Goal: Task Accomplishment & Management: Manage account settings

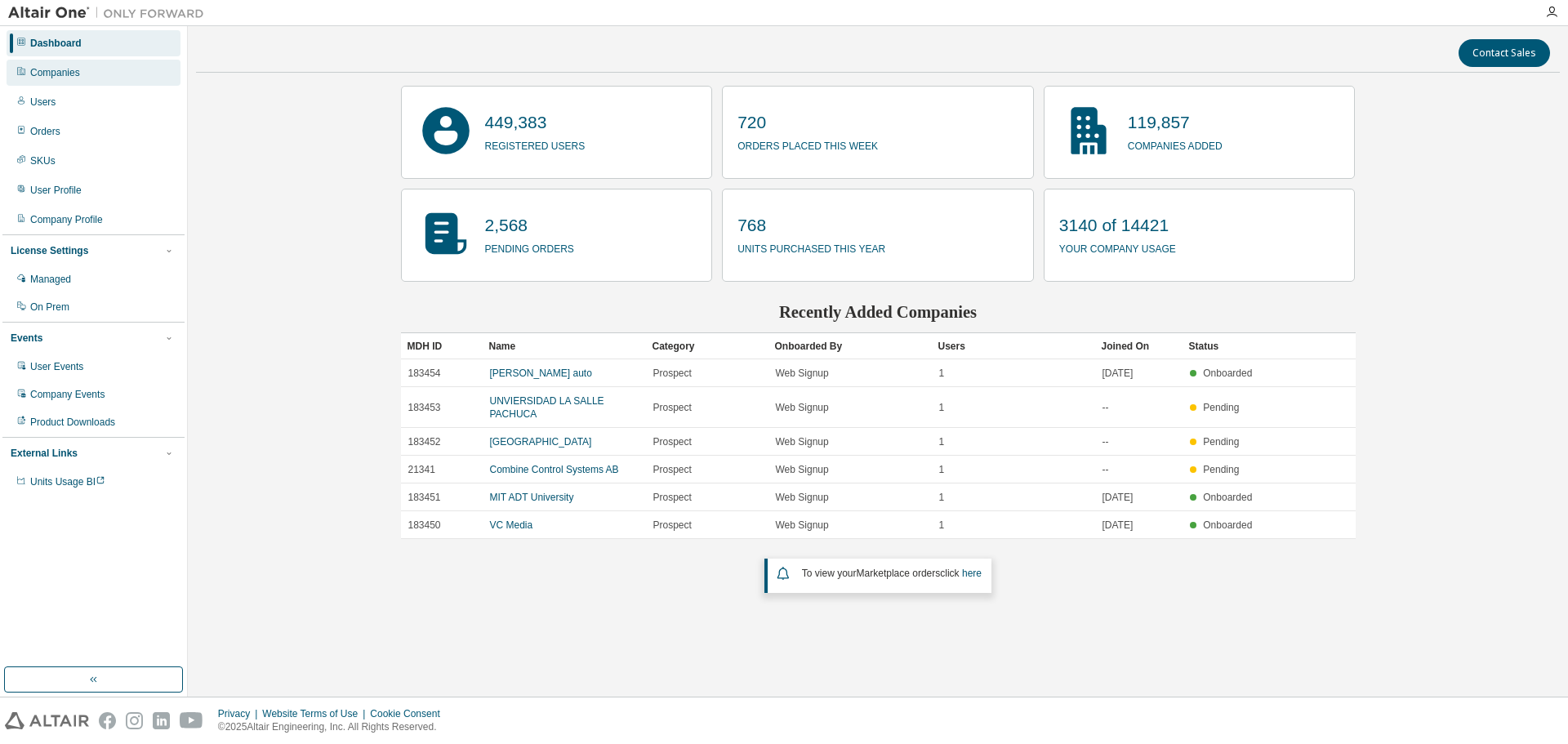
click at [79, 73] on div "Companies" at bounding box center [55, 72] width 49 height 13
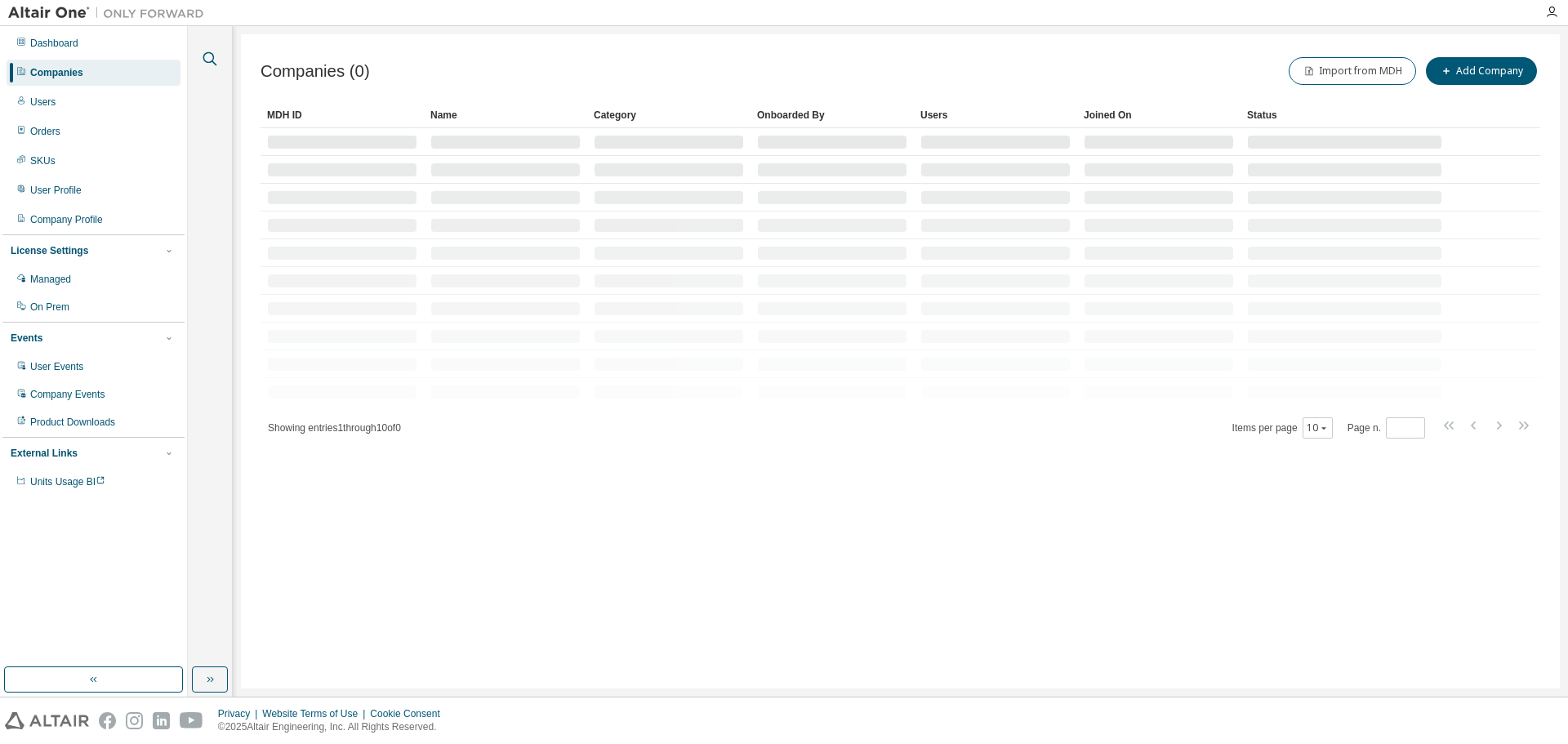
click at [216, 57] on icon "button" at bounding box center [210, 59] width 19 height 19
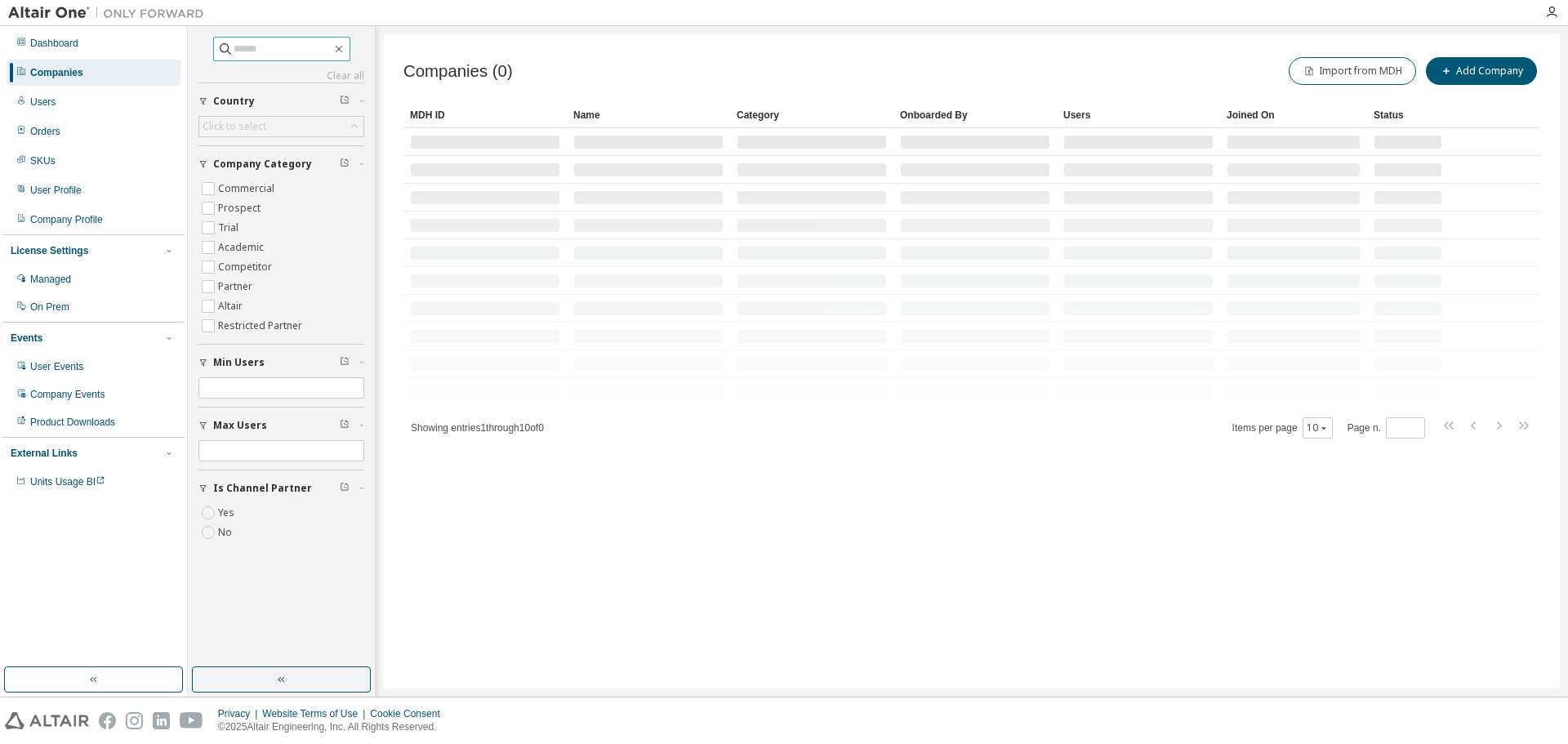
click at [233, 50] on input "text" at bounding box center [282, 49] width 98 height 16
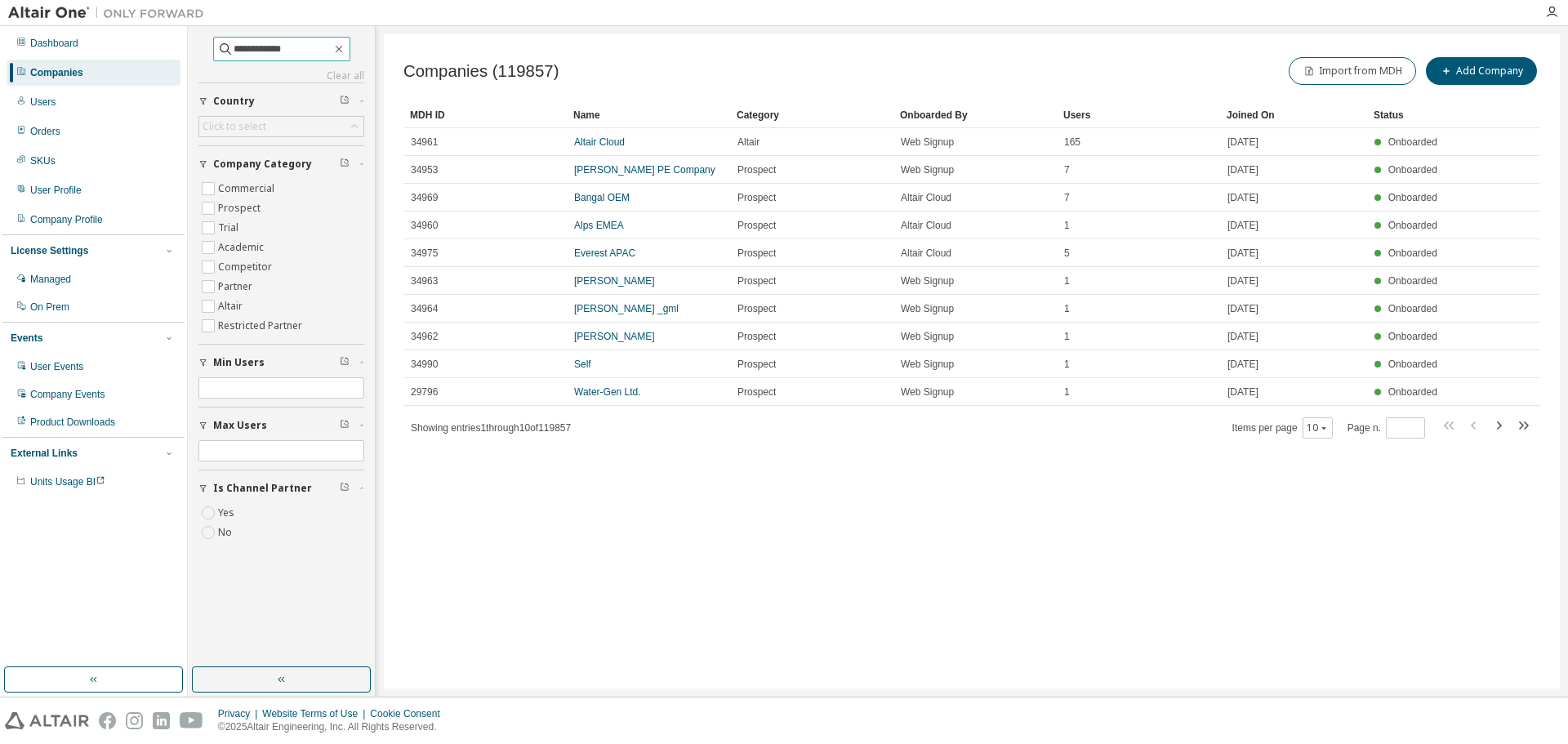
type input "**********"
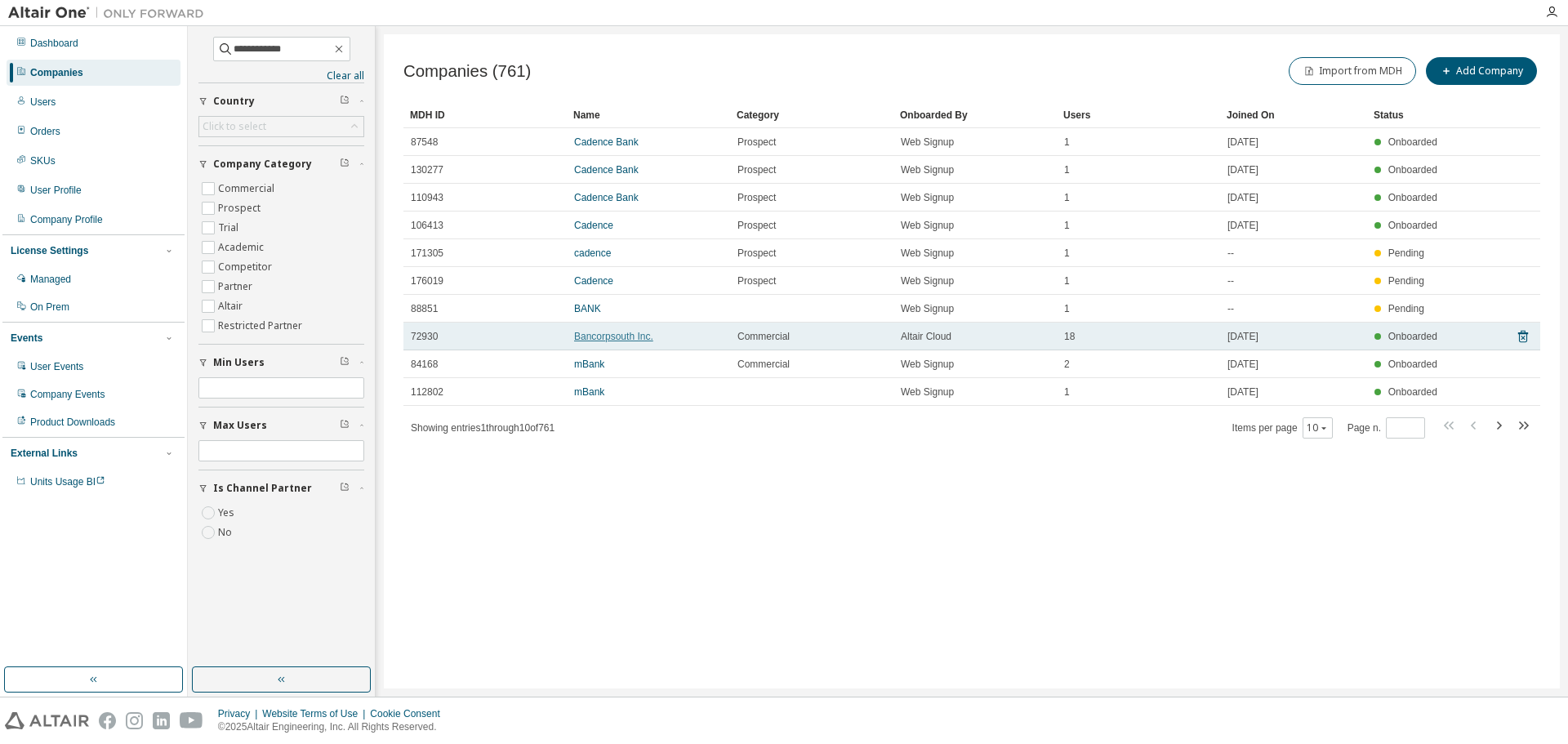
click at [616, 337] on link "Bancorpsouth Inc." at bounding box center [613, 336] width 80 height 11
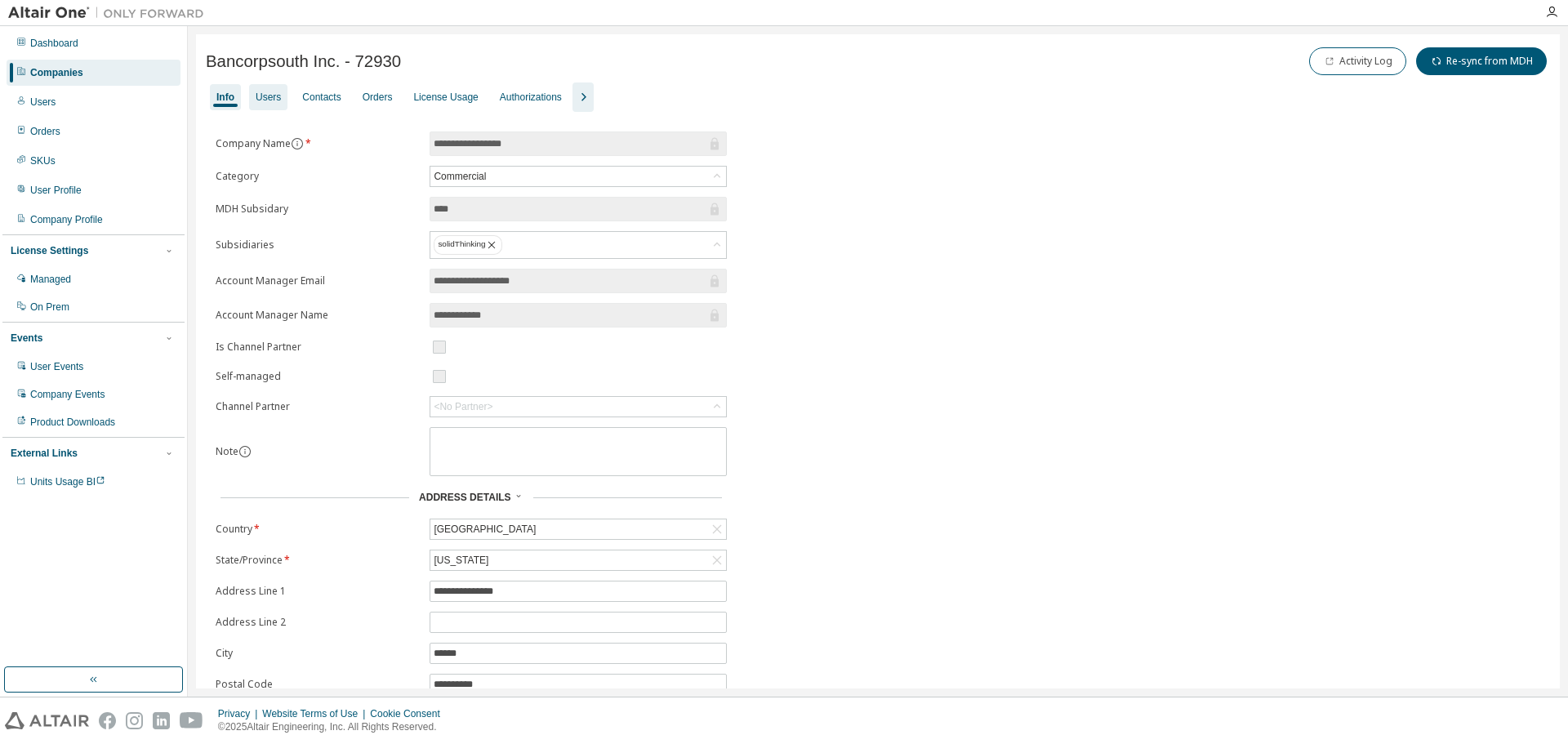
click at [268, 102] on div "Users" at bounding box center [268, 97] width 26 height 13
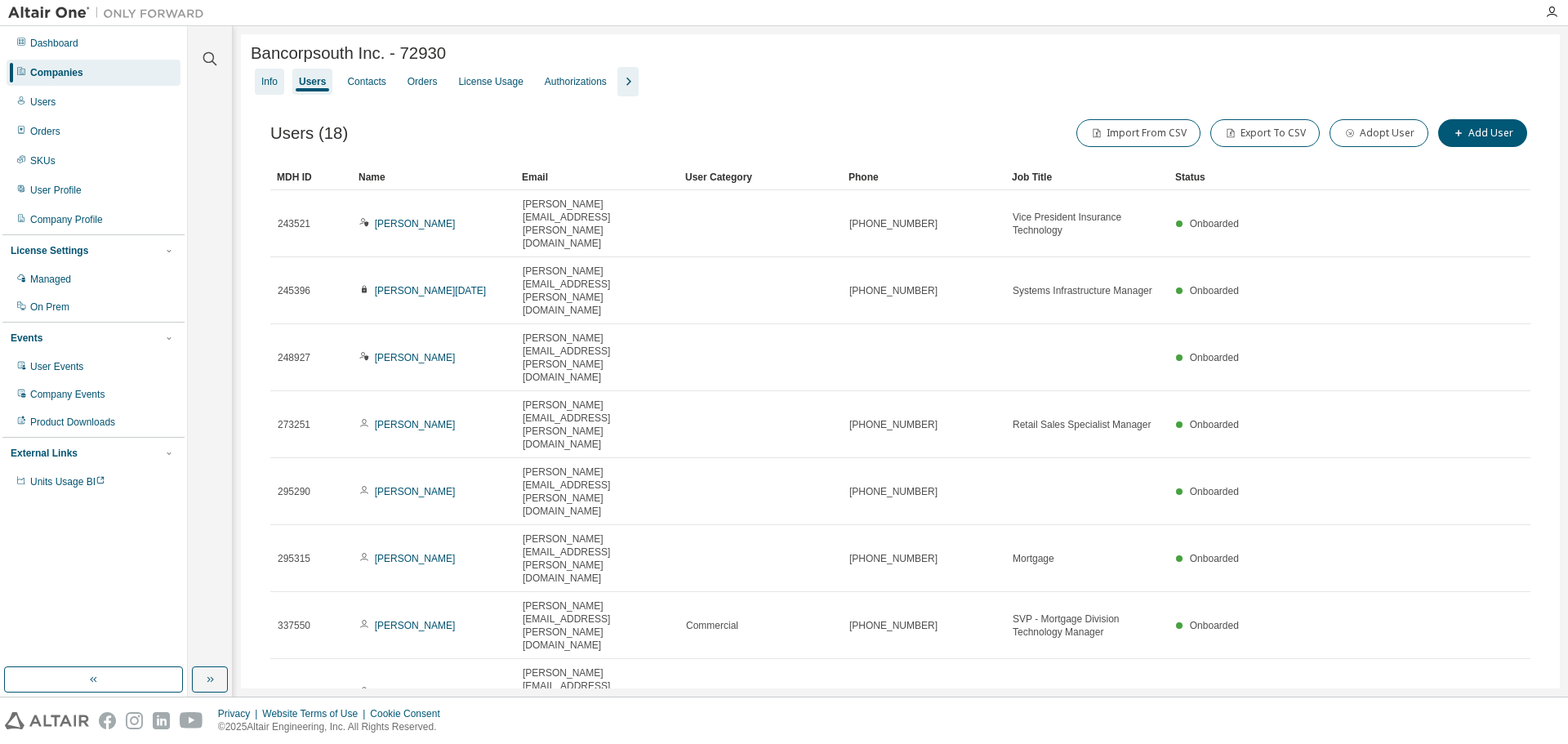
click at [276, 79] on div "Info" at bounding box center [270, 81] width 16 height 13
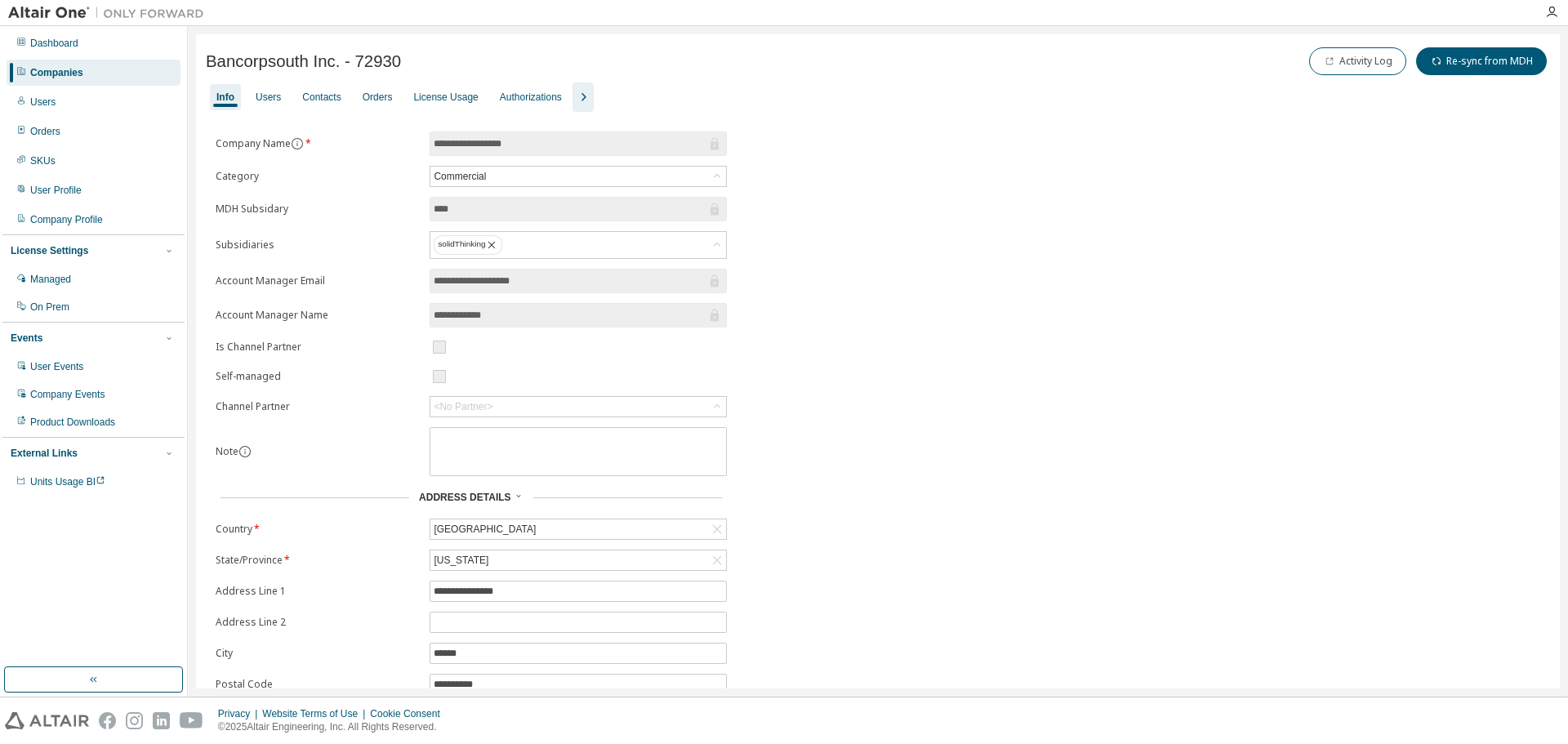
click at [64, 77] on div "Companies" at bounding box center [57, 72] width 53 height 13
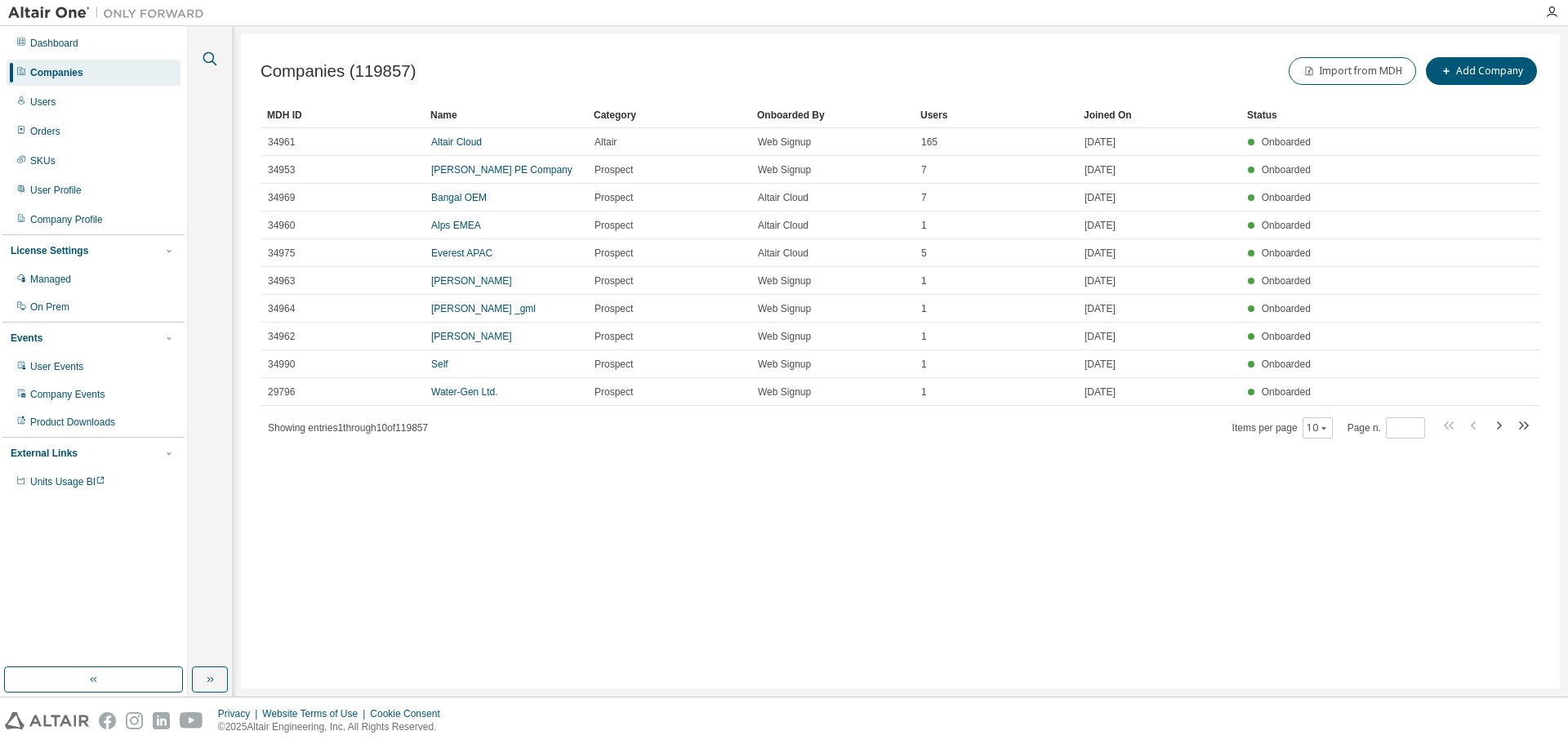
click at [212, 53] on icon "button" at bounding box center [210, 59] width 19 height 19
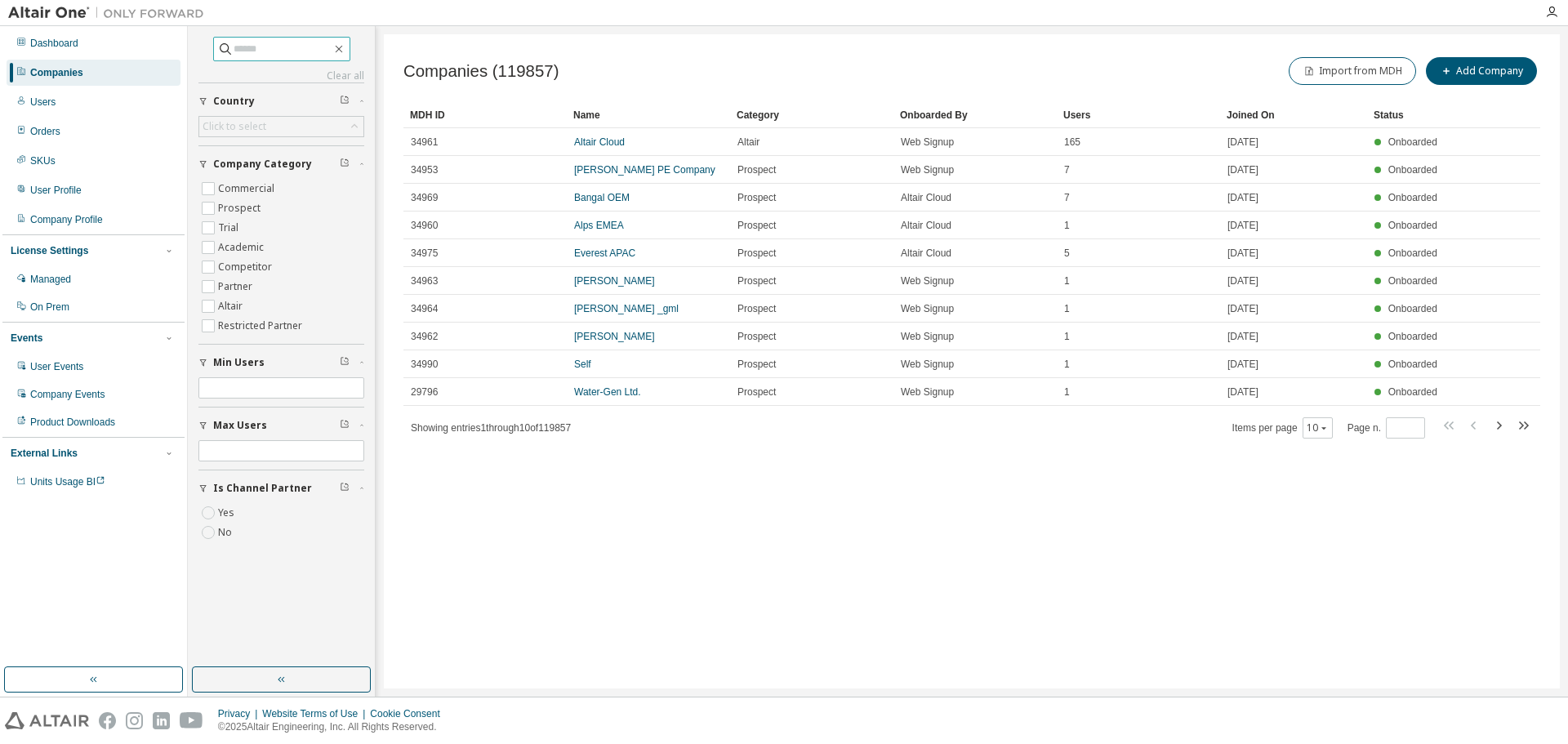
click at [233, 51] on input "text" at bounding box center [282, 49] width 98 height 16
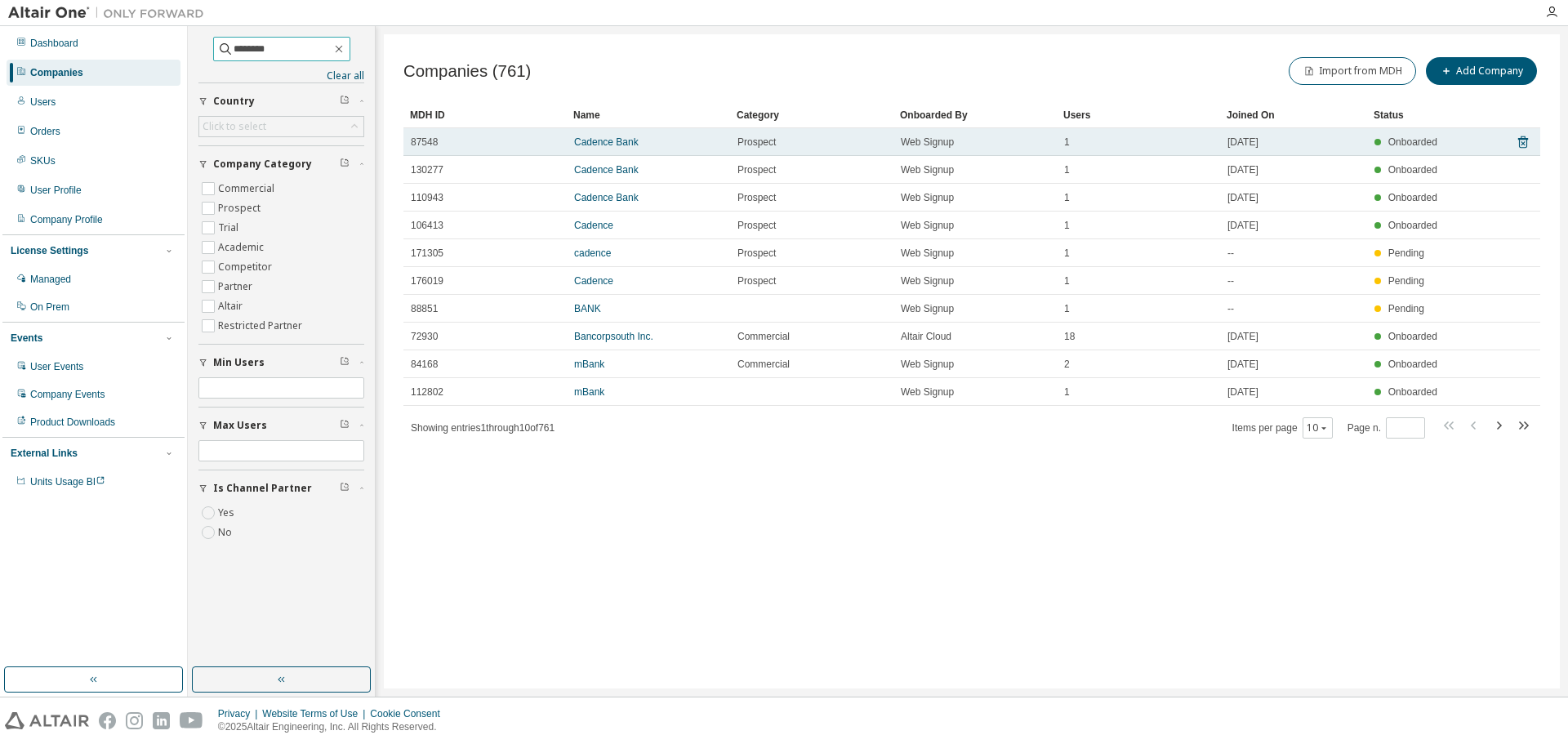
type input "*******"
click at [638, 146] on div "Cadence Bank" at bounding box center [648, 142] width 148 height 13
click at [620, 140] on link "Cadence Bank" at bounding box center [606, 142] width 64 height 11
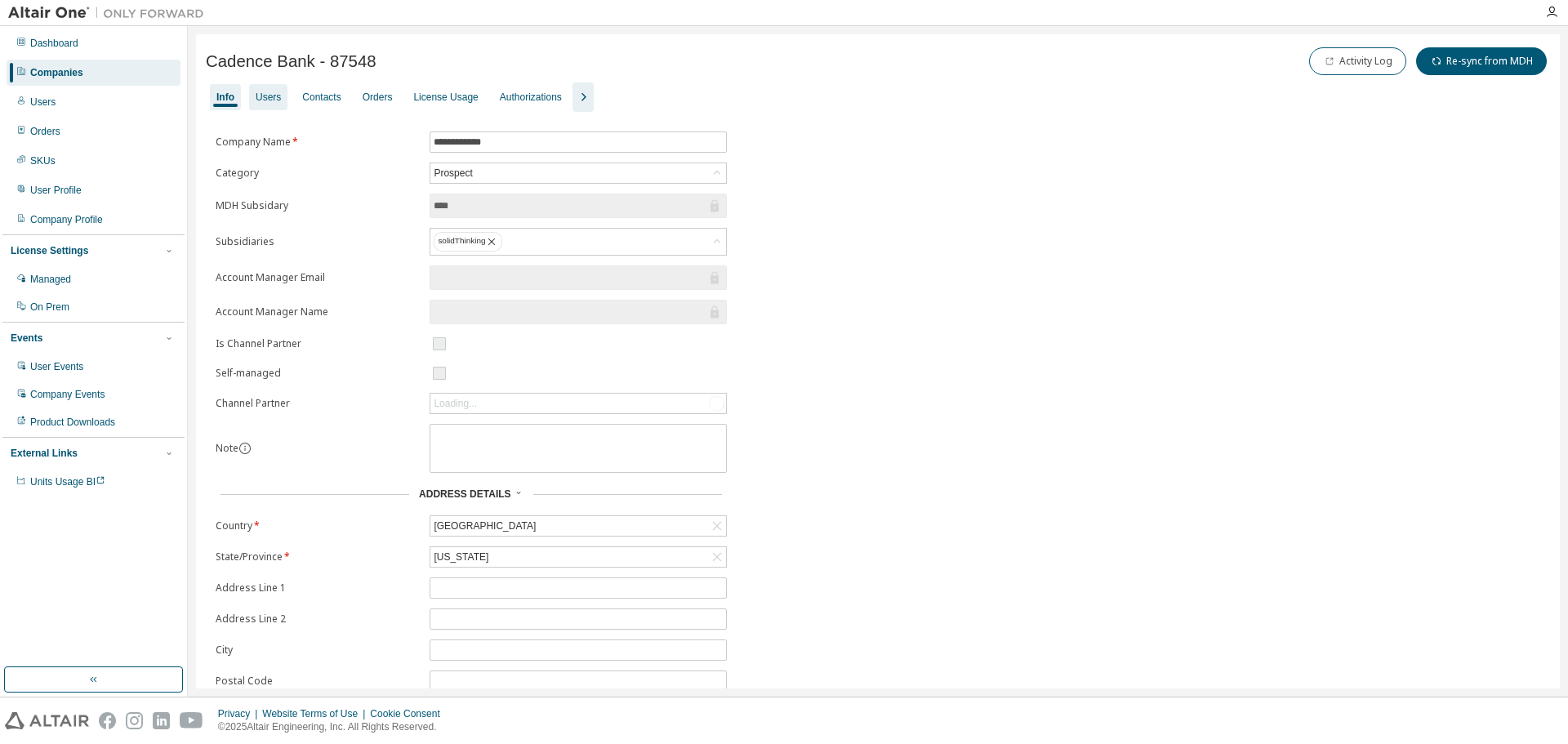
click at [272, 95] on div "Users" at bounding box center [268, 97] width 26 height 13
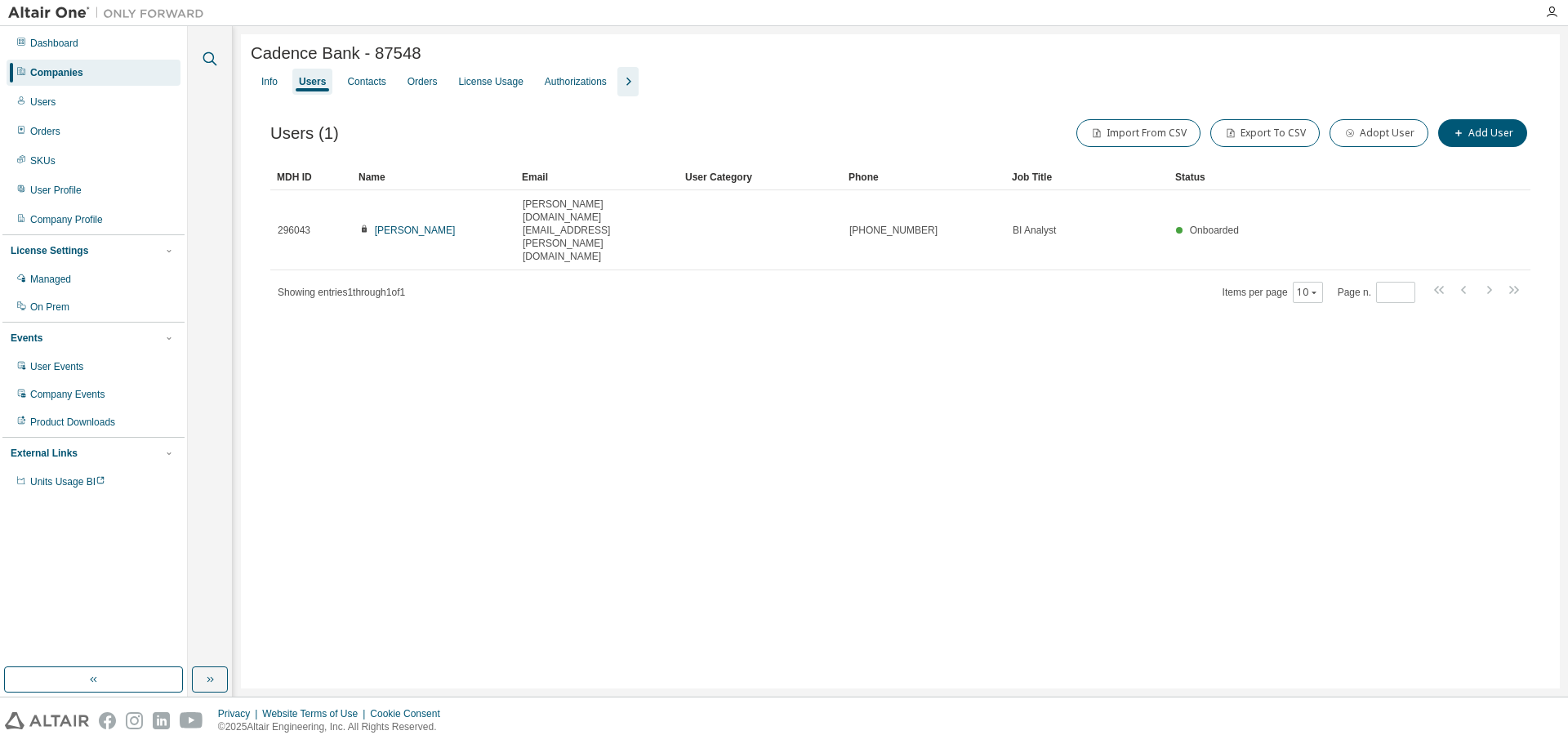
click at [218, 59] on icon "button" at bounding box center [210, 59] width 19 height 19
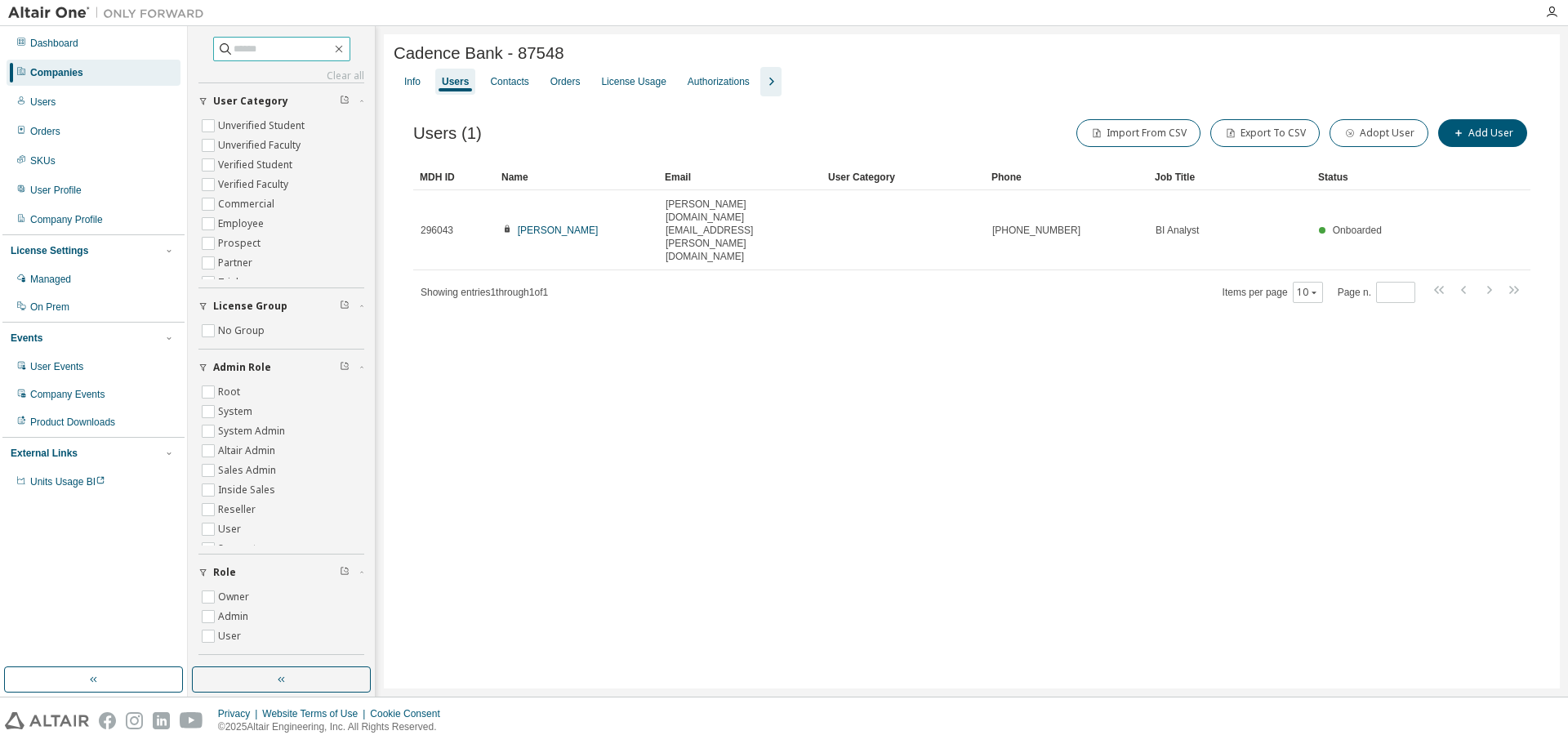
click at [238, 49] on input "text" at bounding box center [282, 49] width 98 height 16
type input "**********"
click at [420, 88] on div "Info" at bounding box center [413, 81] width 16 height 13
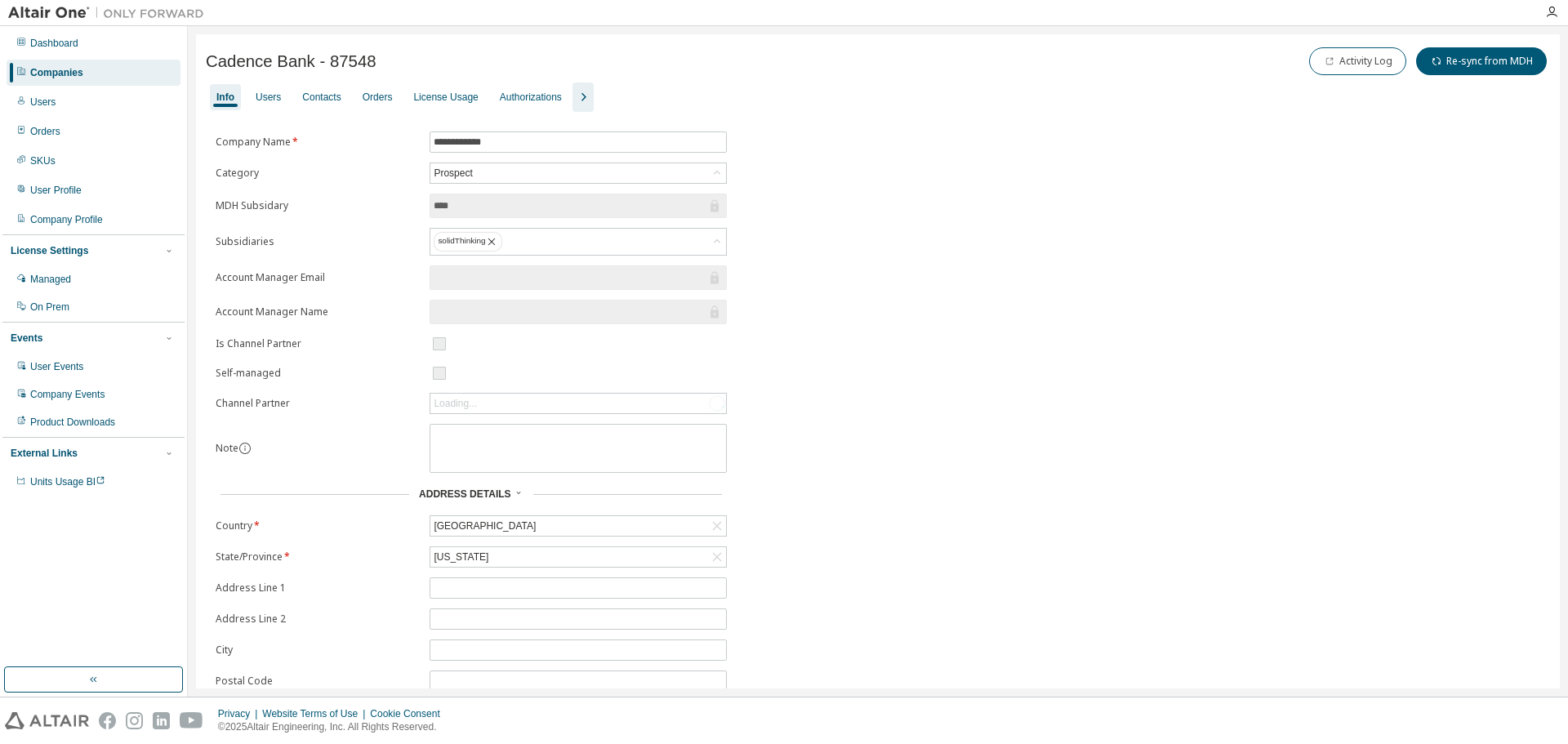
click at [85, 74] on div "Companies" at bounding box center [93, 72] width 174 height 27
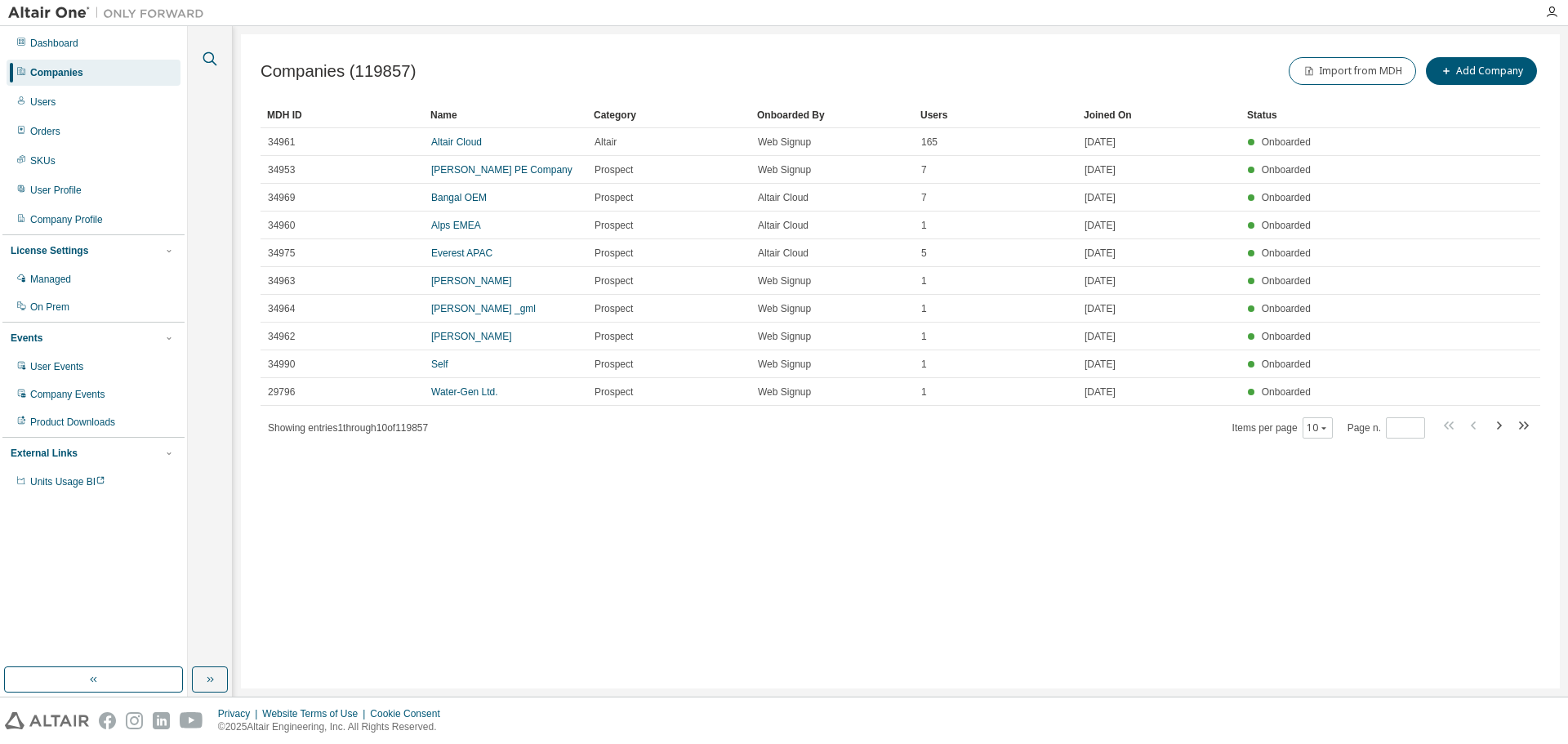
click at [216, 58] on icon "button" at bounding box center [210, 59] width 19 height 19
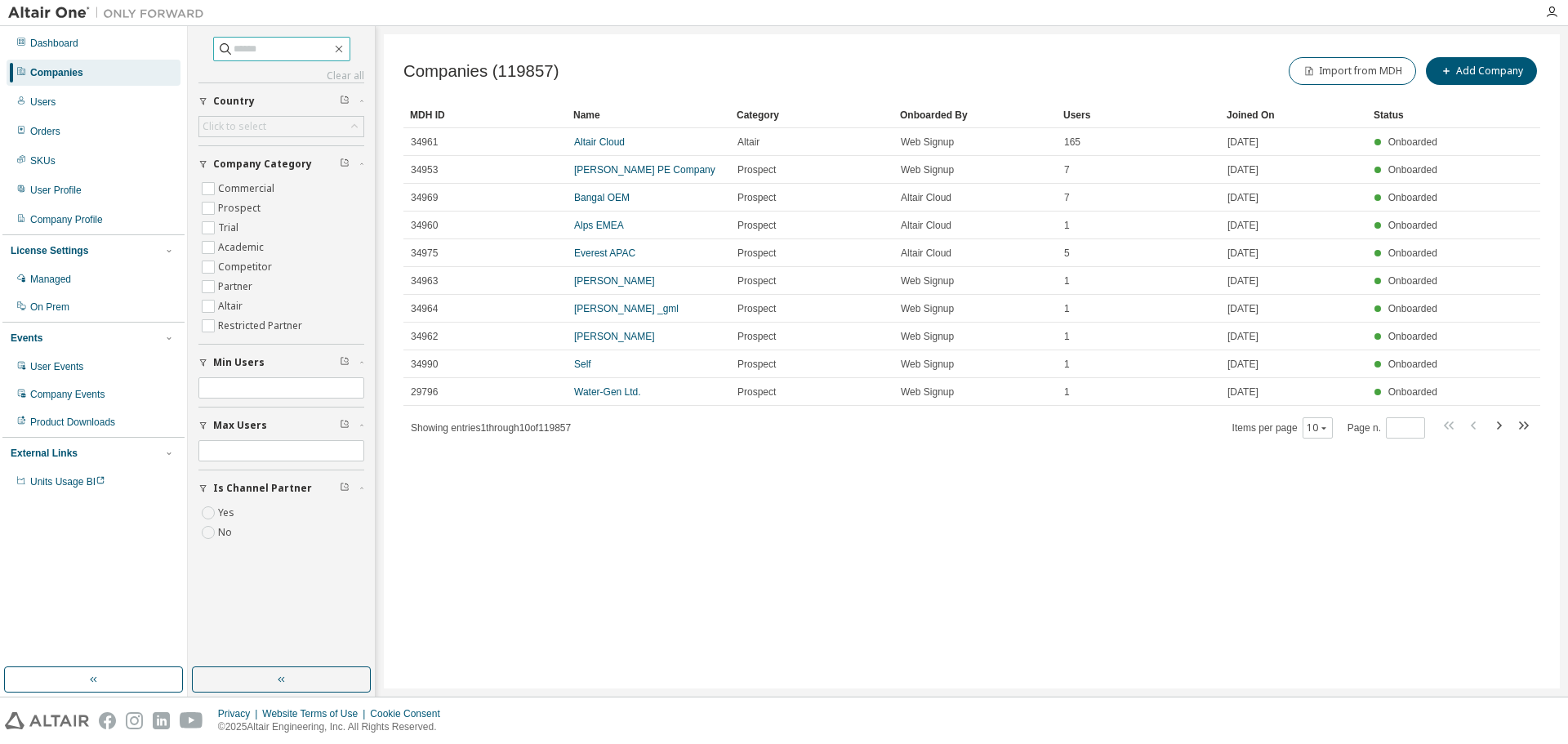
click at [262, 51] on input "text" at bounding box center [282, 49] width 98 height 16
type input "**********"
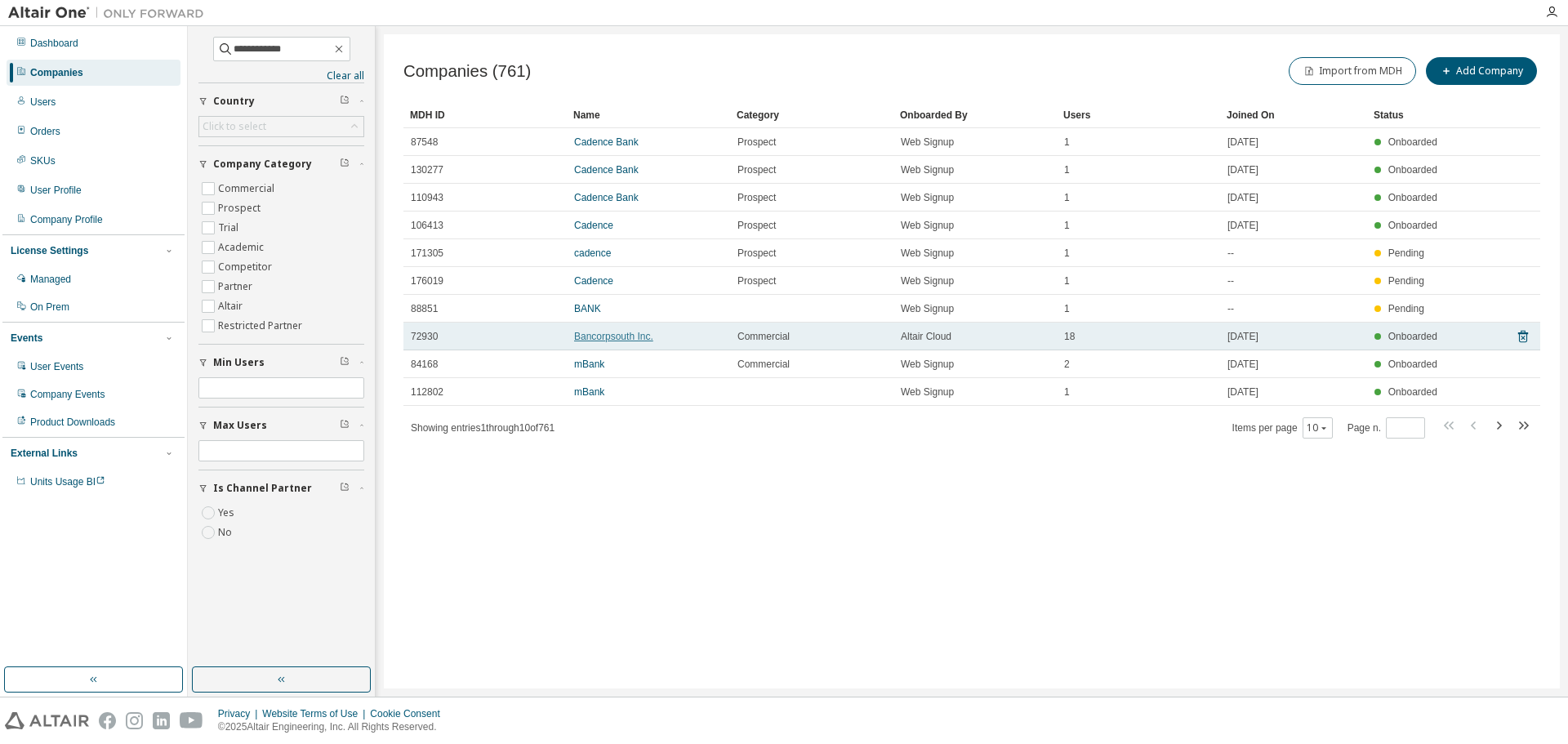
click at [636, 333] on link "Bancorpsouth Inc." at bounding box center [613, 336] width 80 height 11
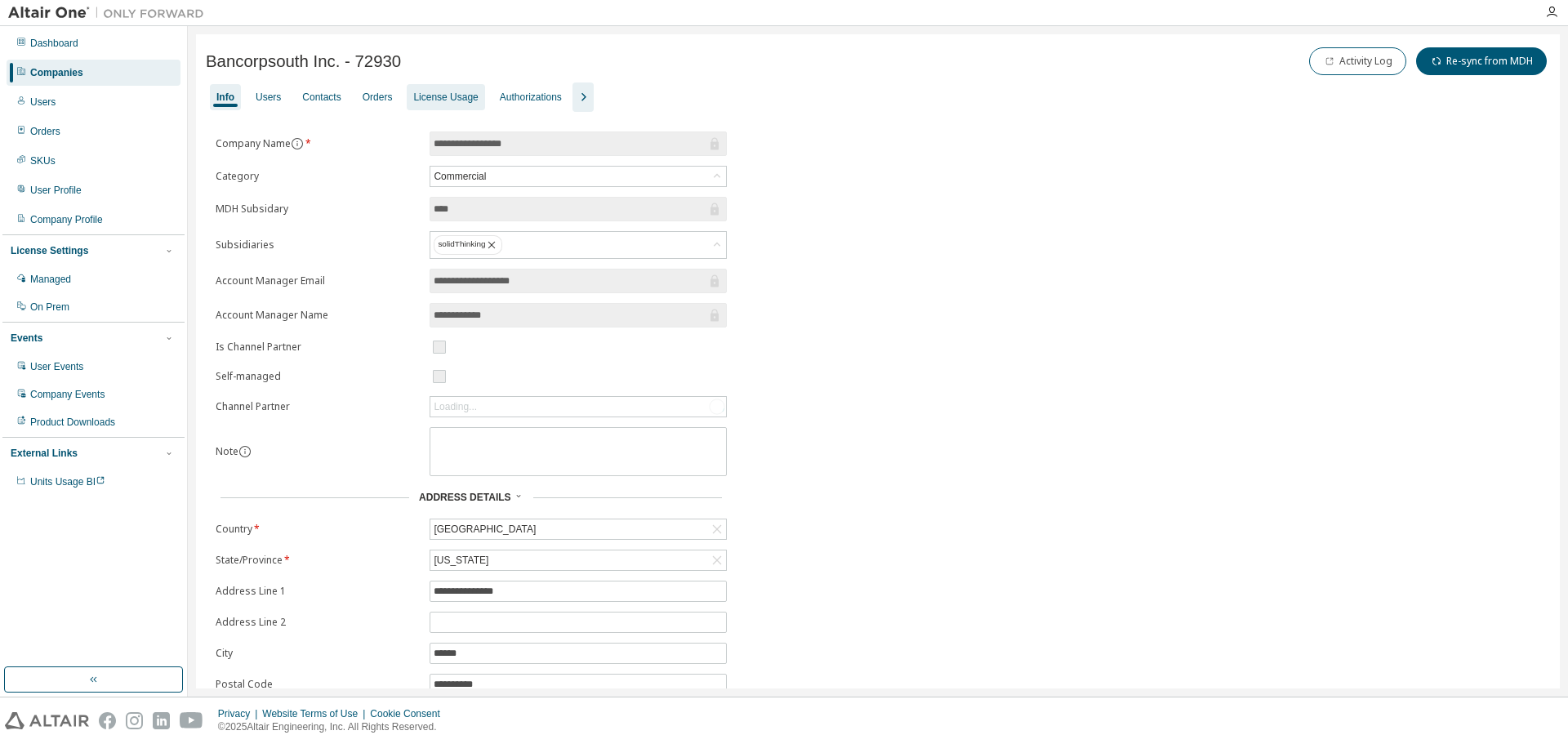
click at [436, 101] on div "License Usage" at bounding box center [445, 97] width 64 height 13
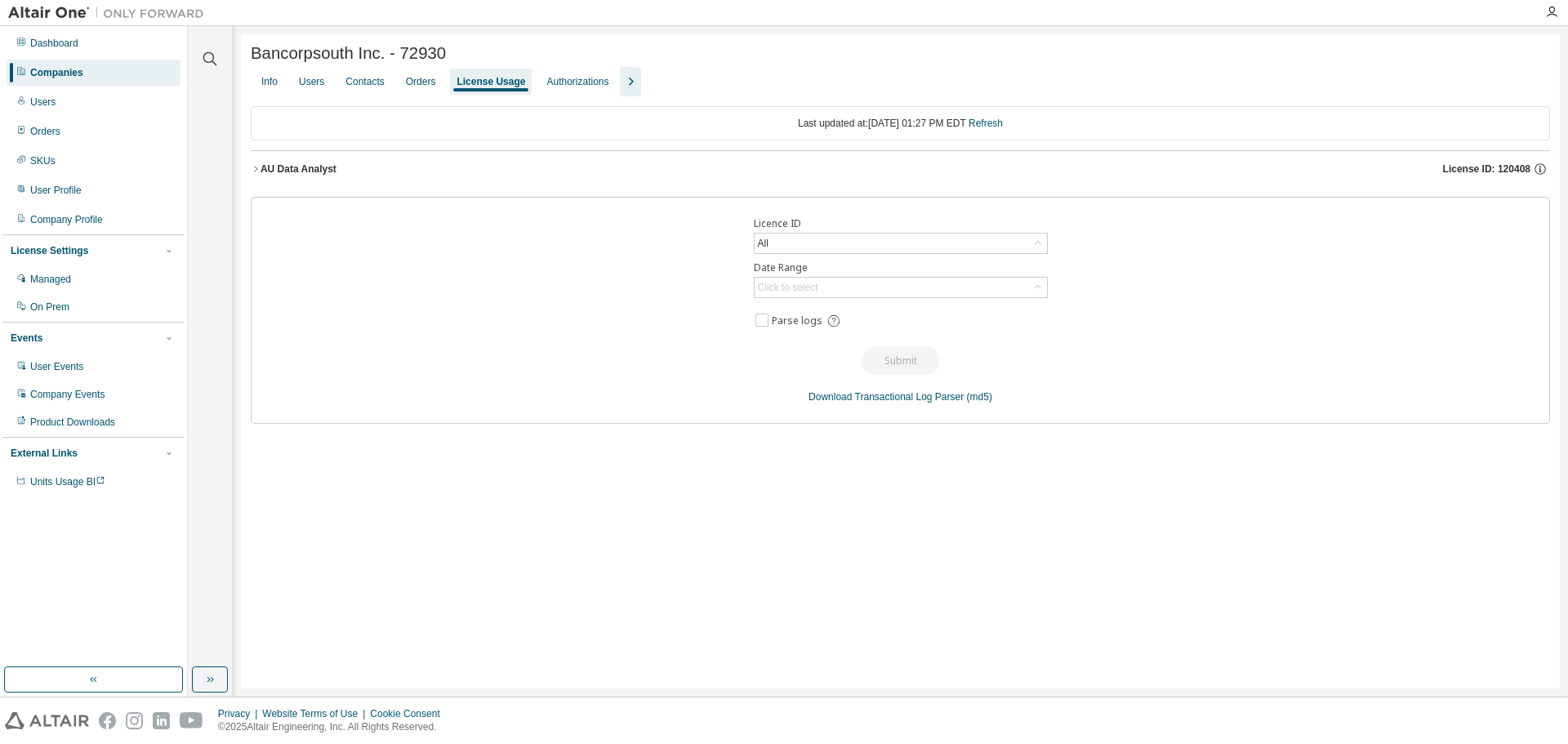
click at [283, 170] on div "AU Data Analyst" at bounding box center [298, 169] width 76 height 13
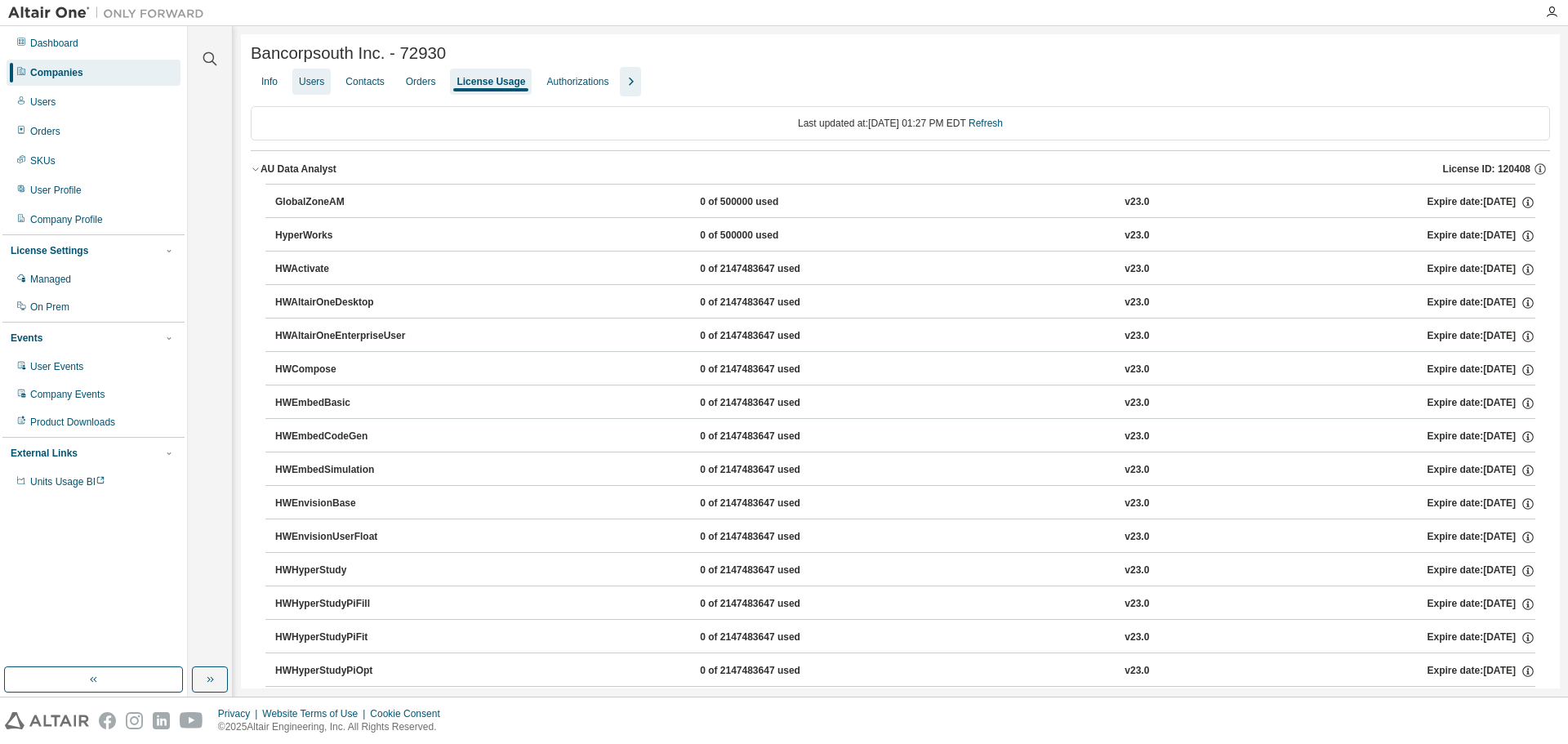
click at [322, 87] on div "Users" at bounding box center [312, 81] width 26 height 13
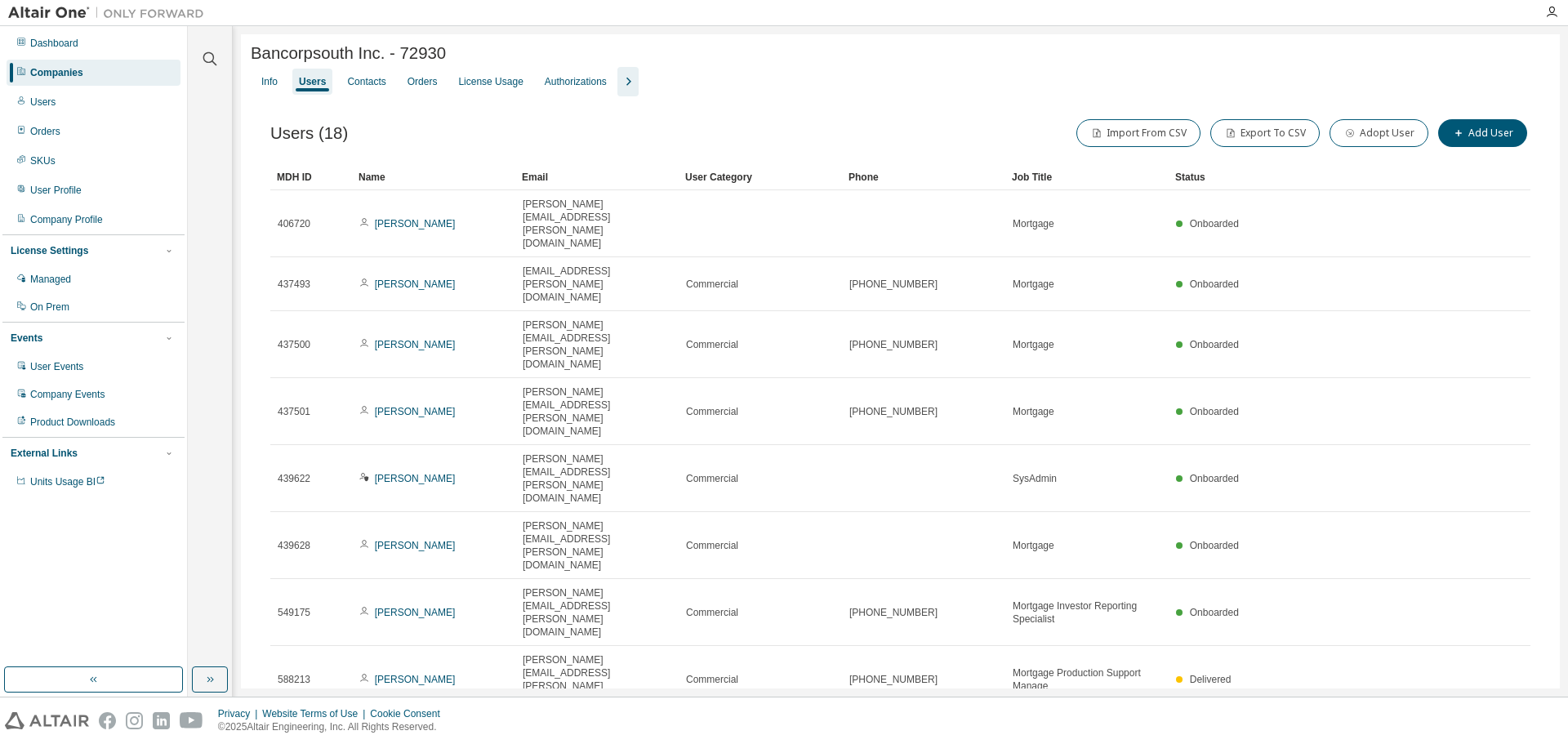
click at [1465, 723] on icon "button" at bounding box center [1464, 732] width 19 height 19
type input "*"
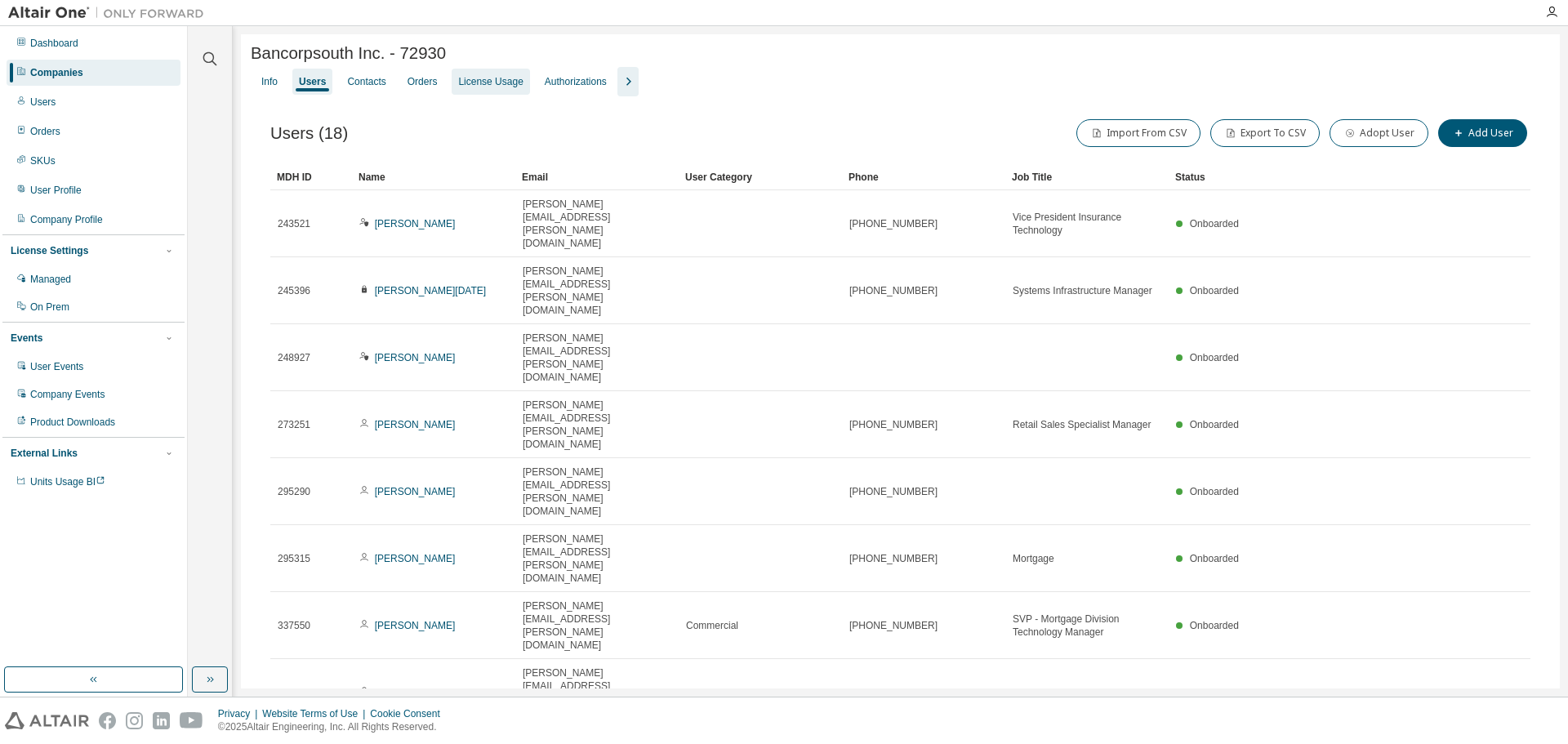
click at [488, 92] on div "License Usage" at bounding box center [490, 81] width 78 height 27
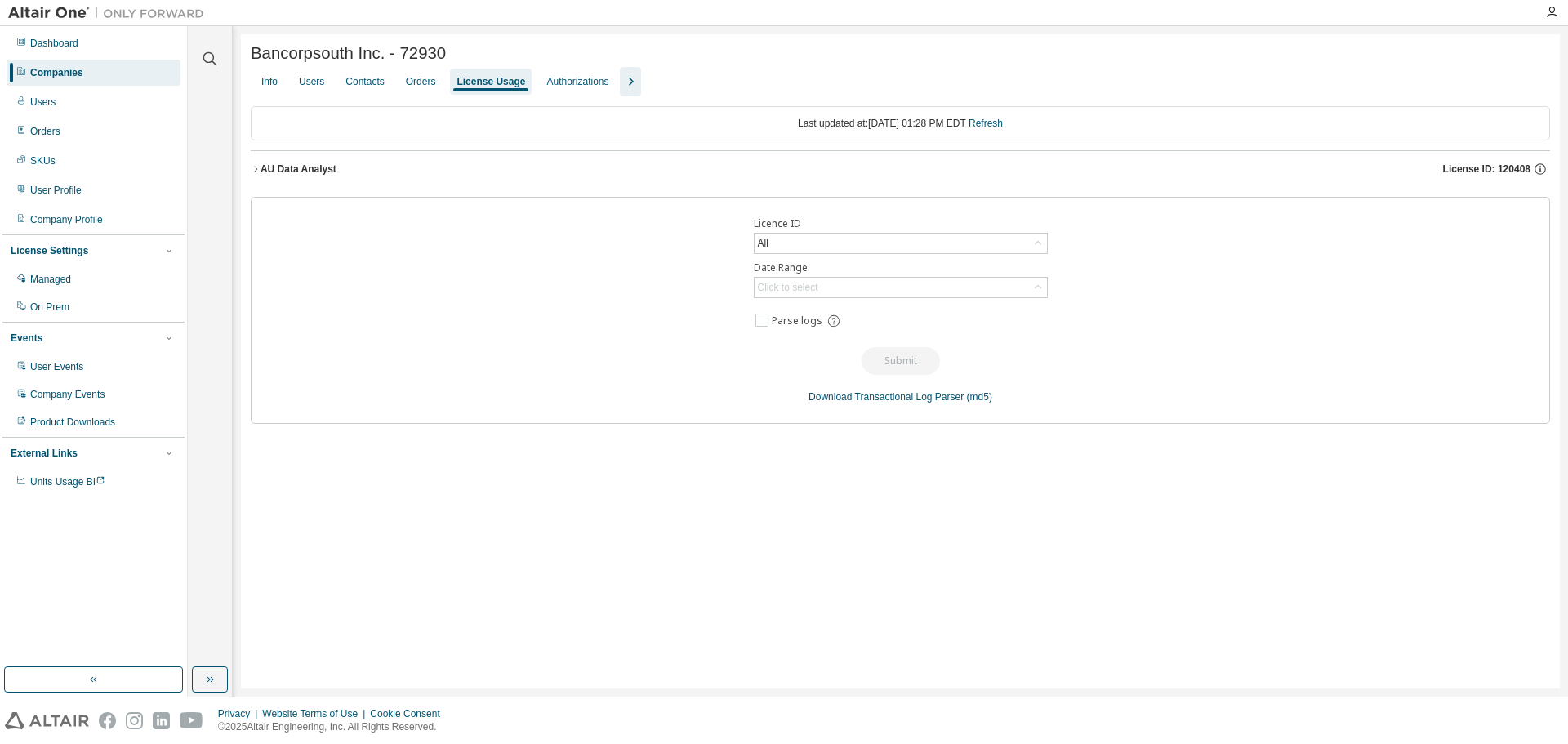
click at [262, 170] on div "AU Data Analyst" at bounding box center [298, 169] width 76 height 13
